Goal: Navigation & Orientation: Go to known website

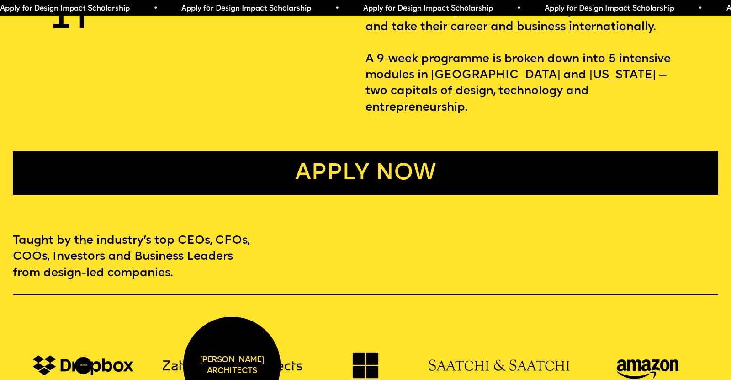
scroll to position [380, 0]
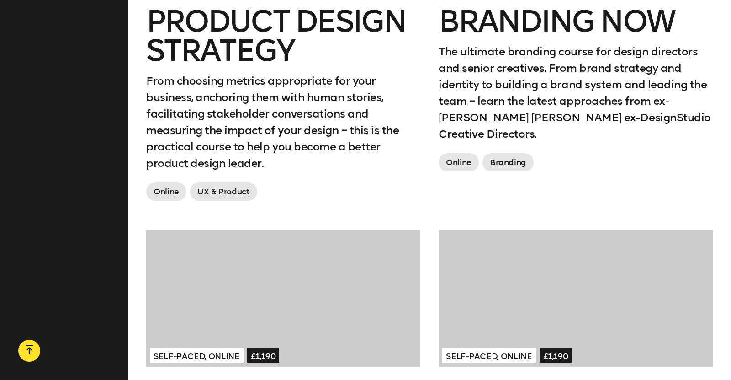
scroll to position [900, 0]
